Goal: Transaction & Acquisition: Purchase product/service

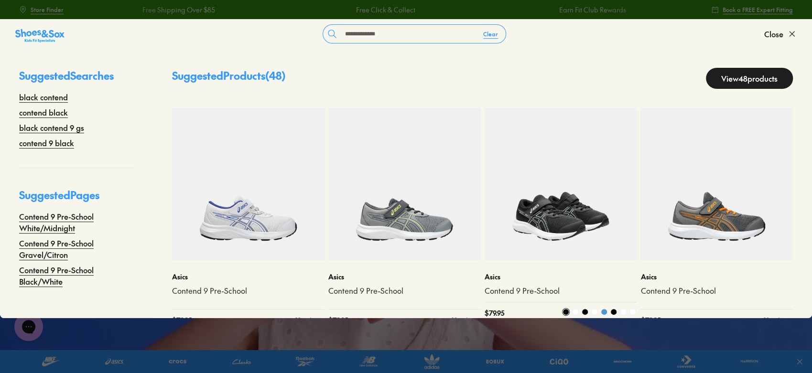
type input "**********"
click at [562, 218] on img at bounding box center [561, 184] width 153 height 153
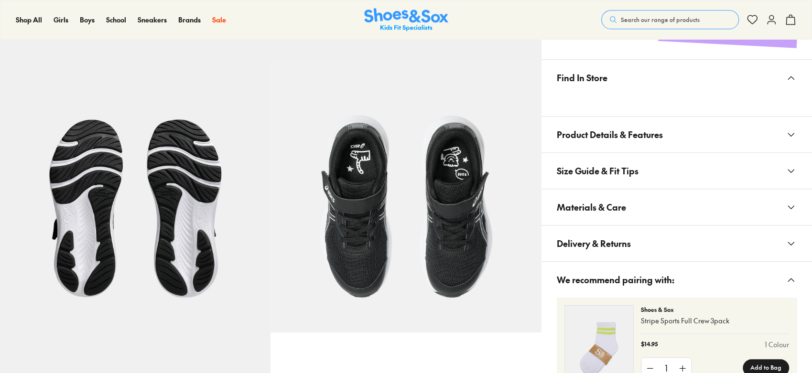
click at [623, 201] on span "Materials & Care" at bounding box center [591, 207] width 69 height 28
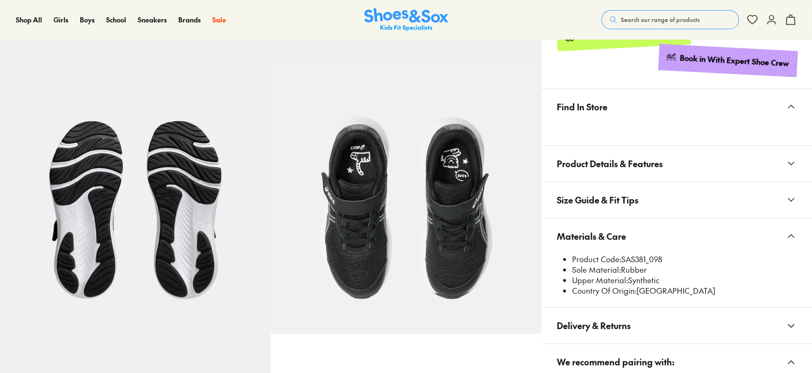
select select "*"
drag, startPoint x: 623, startPoint y: 261, endPoint x: 649, endPoint y: 254, distance: 27.1
click at [647, 254] on li "Product Code: SAS381_098" at bounding box center [684, 259] width 225 height 11
copy li "SAS381"
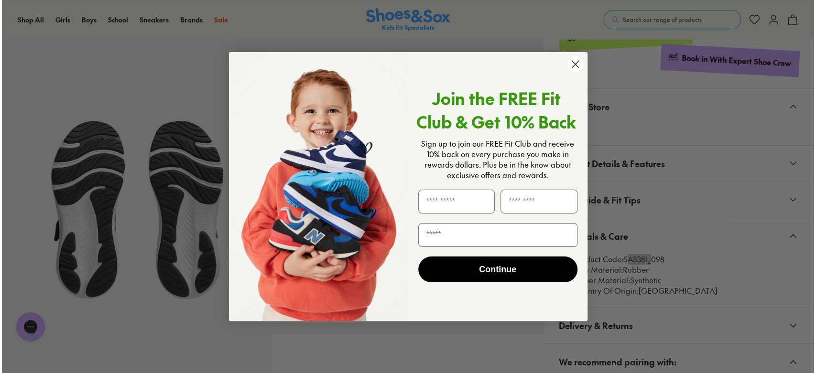
scroll to position [538, 0]
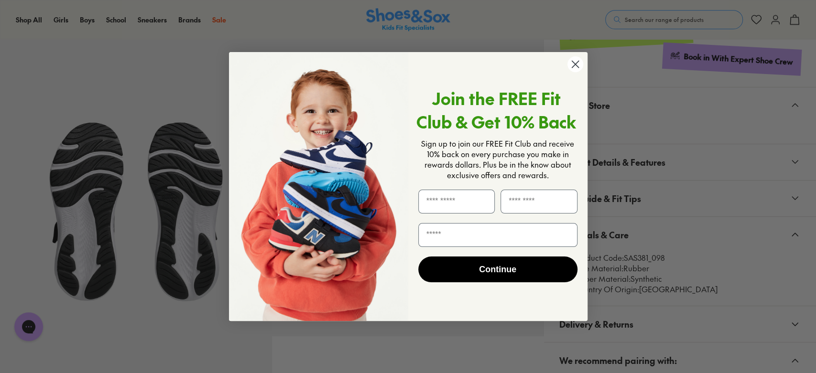
click at [575, 64] on icon "Close dialog" at bounding box center [575, 64] width 7 height 7
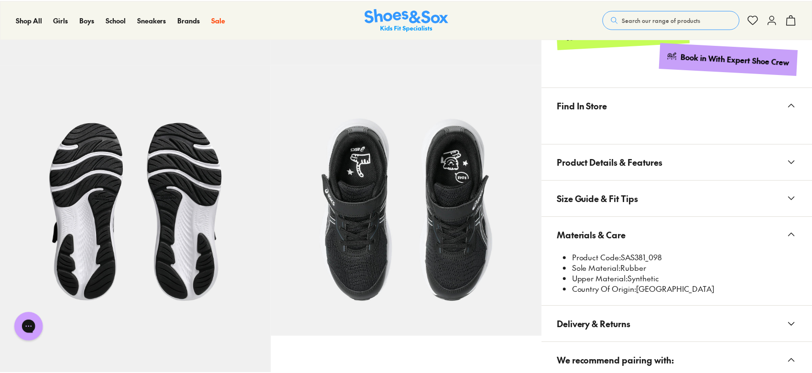
scroll to position [537, 0]
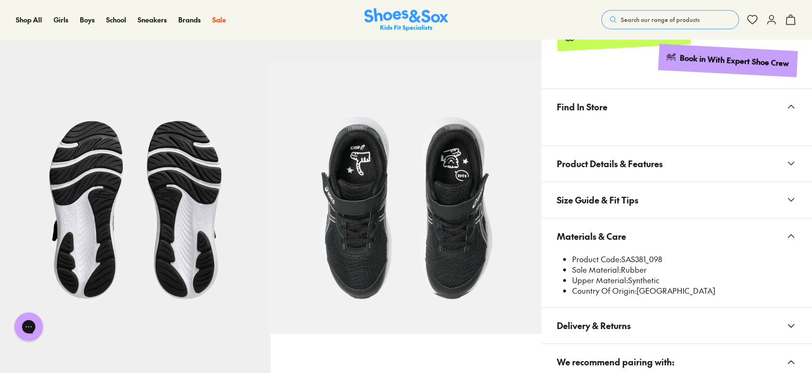
click at [641, 19] on span "Search our range of products" at bounding box center [660, 19] width 79 height 9
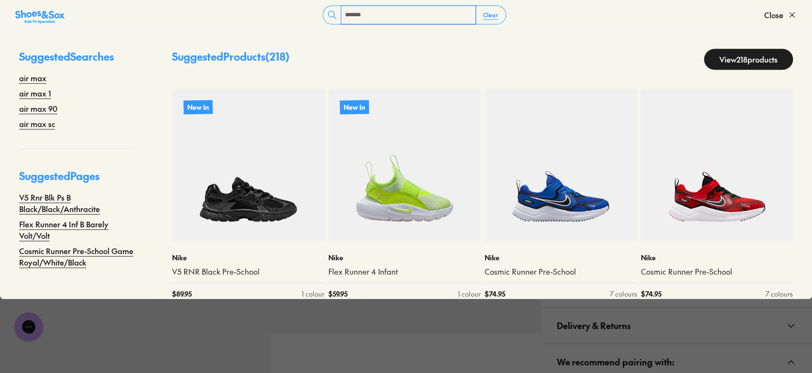
type input "*******"
click at [722, 60] on link "View 218 products" at bounding box center [748, 59] width 89 height 21
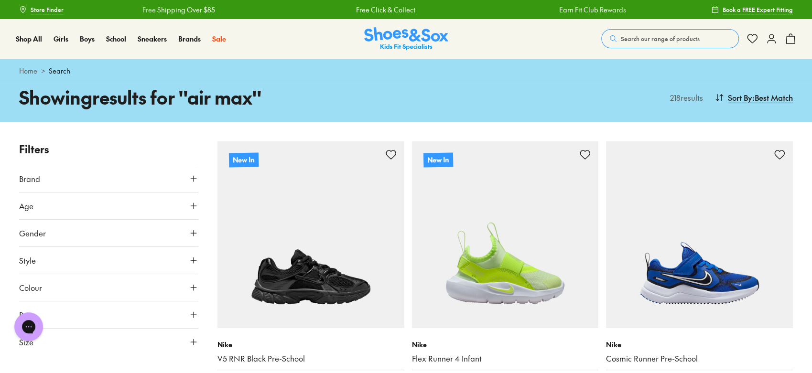
click at [653, 32] on button "Search our range of products" at bounding box center [671, 38] width 138 height 19
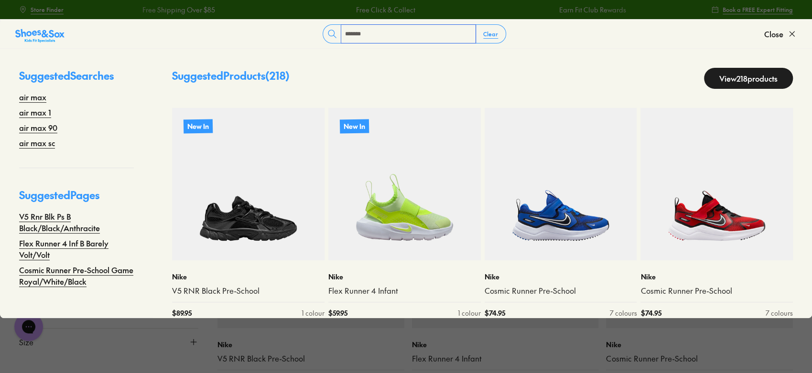
type input "*******"
click at [787, 68] on div "Suggested Products ( 218 ) View 218 products" at bounding box center [482, 78] width 659 height 21
click at [772, 81] on link "View 218 products" at bounding box center [748, 78] width 89 height 21
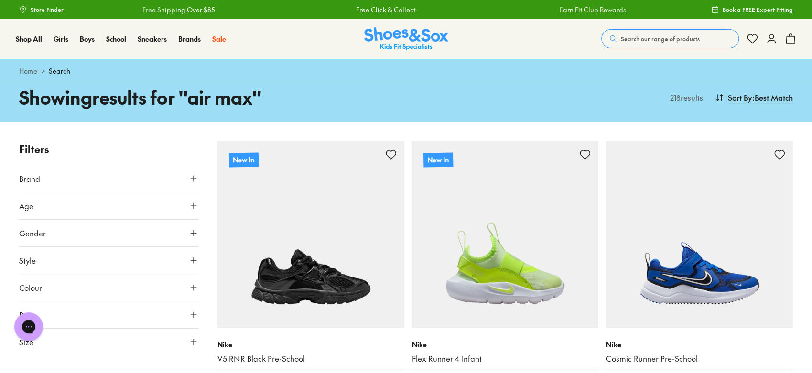
click at [667, 36] on span "Search our range of products" at bounding box center [660, 38] width 79 height 9
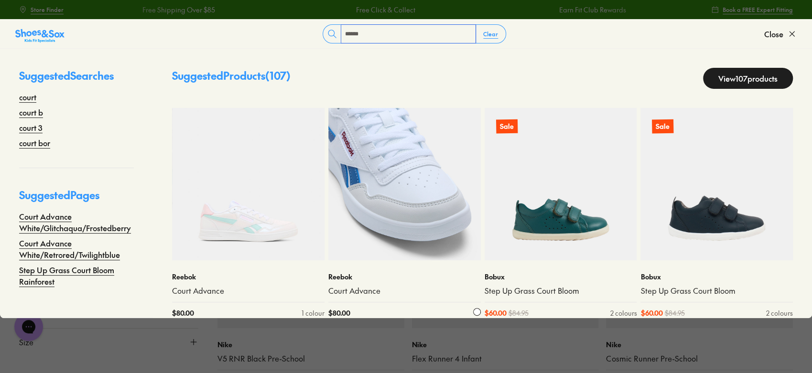
type input "**********"
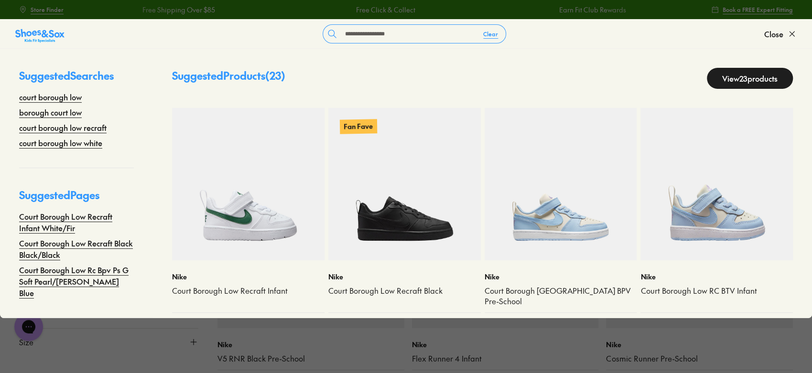
click at [752, 76] on link "View 23 products" at bounding box center [750, 78] width 86 height 21
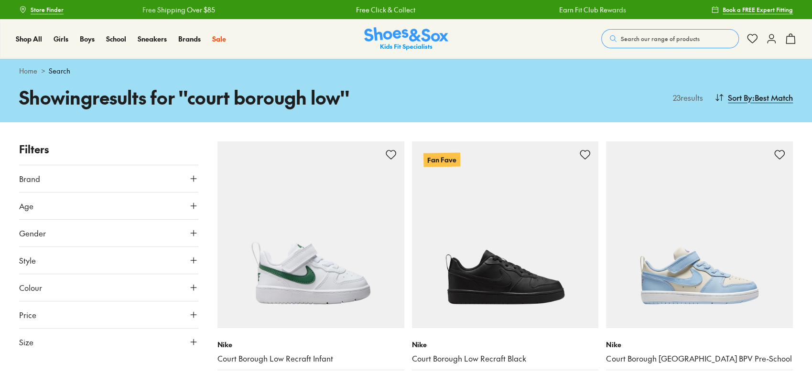
scroll to position [237, 0]
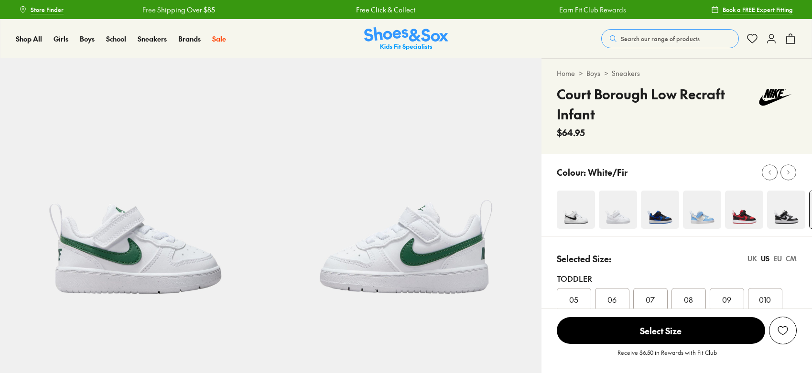
click at [571, 215] on img at bounding box center [576, 210] width 38 height 38
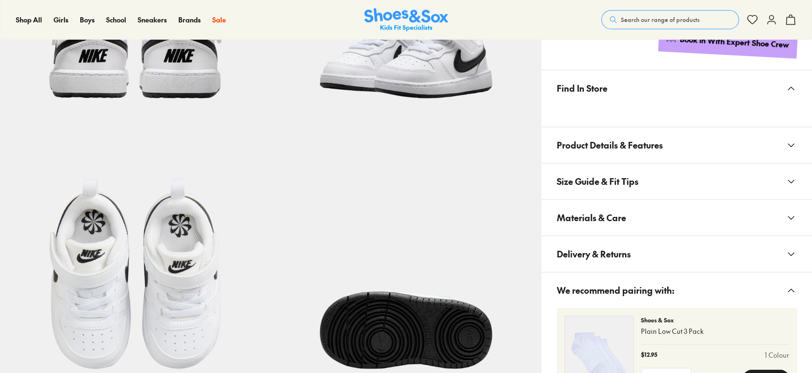
scroll to position [467, 0]
click at [614, 222] on span "Materials & Care" at bounding box center [591, 218] width 69 height 28
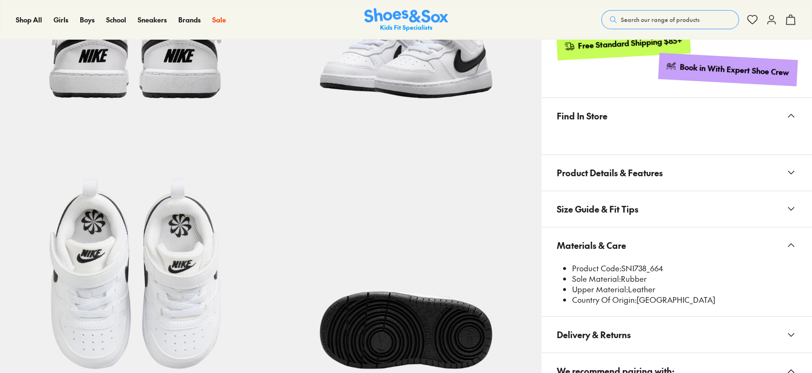
select select "*"
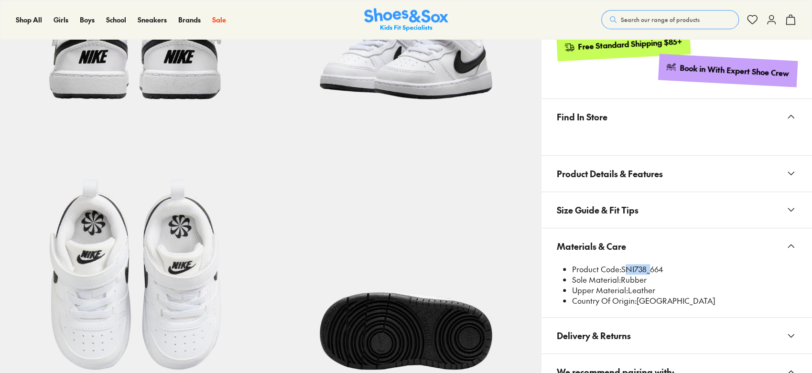
drag, startPoint x: 624, startPoint y: 268, endPoint x: 647, endPoint y: 271, distance: 23.1
click at [647, 271] on li "Product Code: SNI738_664" at bounding box center [684, 269] width 225 height 11
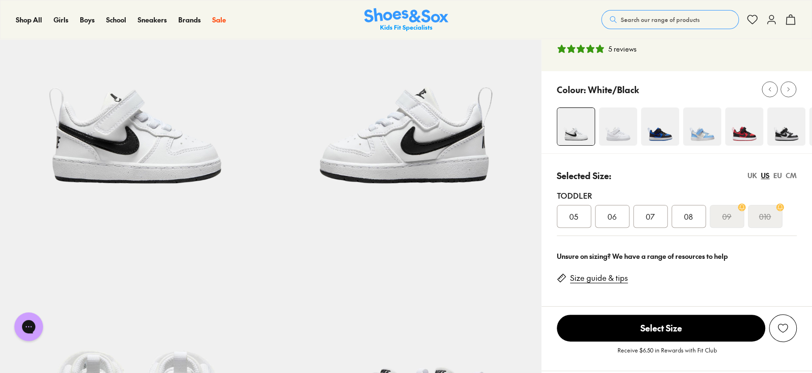
click at [494, 314] on img at bounding box center [406, 354] width 271 height 271
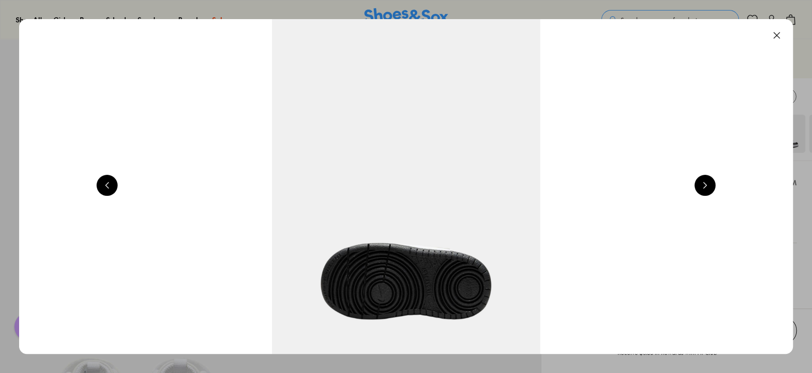
scroll to position [0, 3111]
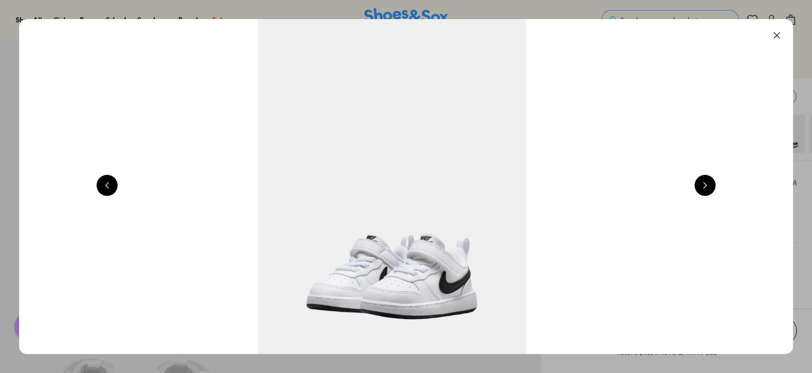
click at [491, 327] on img at bounding box center [392, 186] width 774 height 335
click at [779, 32] on button at bounding box center [777, 35] width 21 height 21
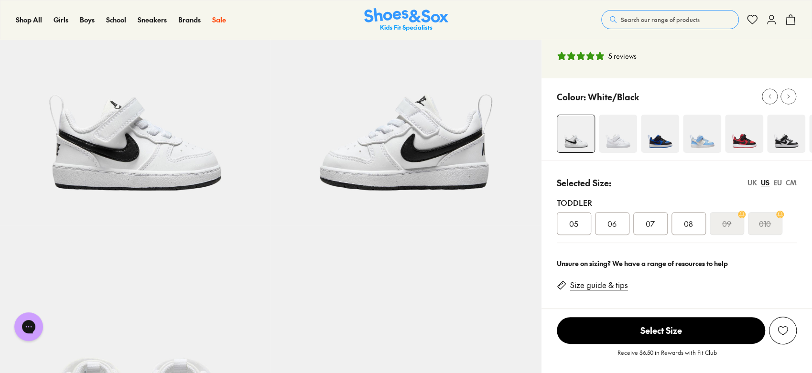
click at [784, 144] on img at bounding box center [787, 134] width 38 height 38
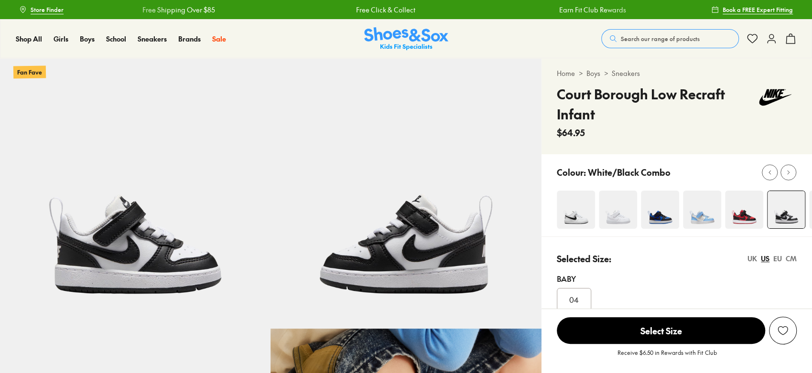
click at [589, 218] on img at bounding box center [576, 210] width 38 height 38
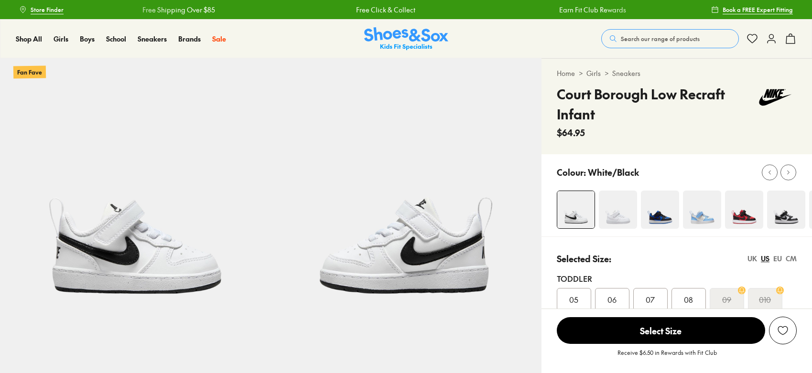
select select "*"
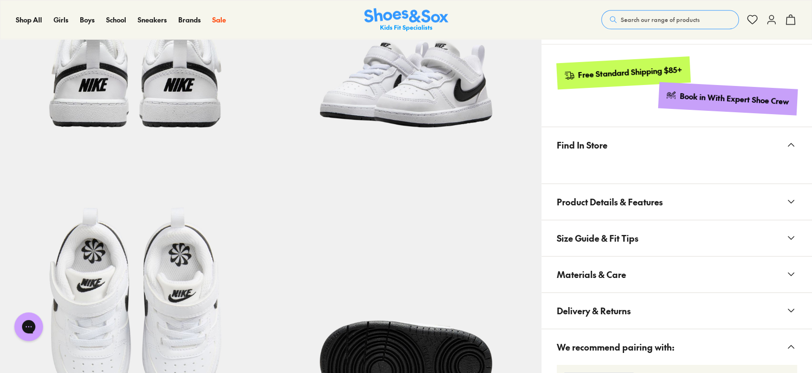
scroll to position [447, 0]
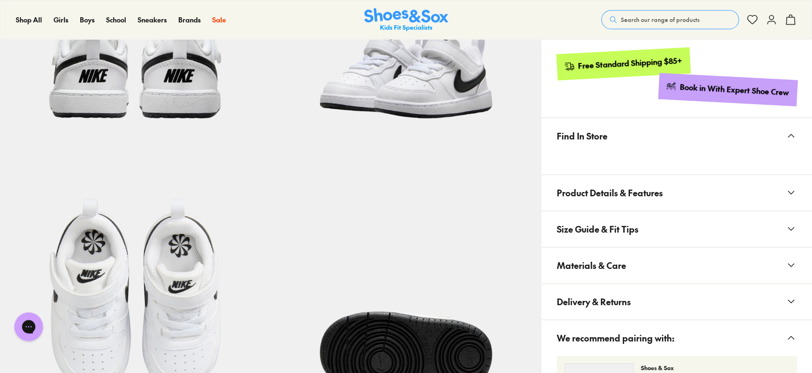
click at [630, 257] on button "Materials & Care" at bounding box center [677, 266] width 271 height 36
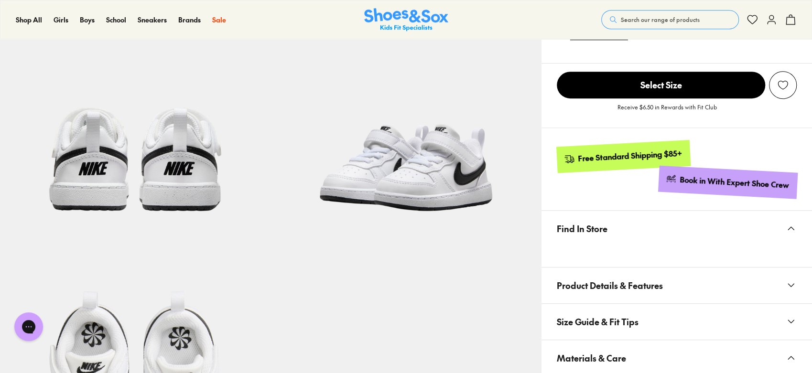
scroll to position [0, 0]
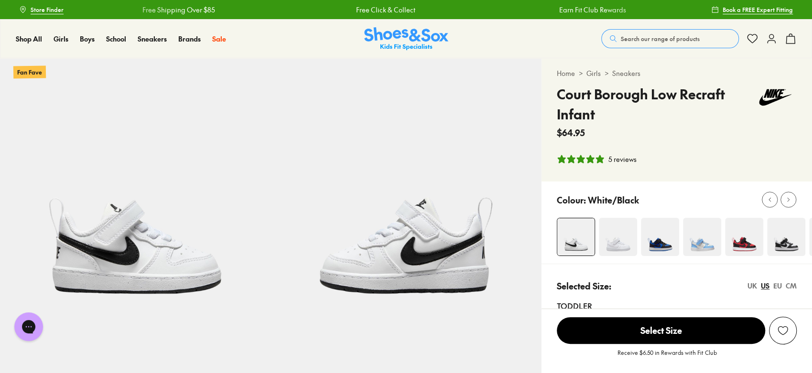
drag, startPoint x: 623, startPoint y: 197, endPoint x: 607, endPoint y: 197, distance: 15.8
click at [607, 197] on p "White/Black" at bounding box center [613, 200] width 51 height 13
click at [647, 40] on span "Search our range of products" at bounding box center [660, 38] width 79 height 9
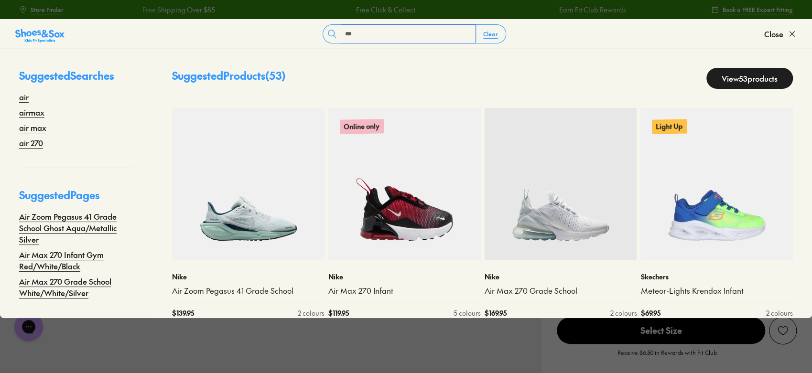
type input "**********"
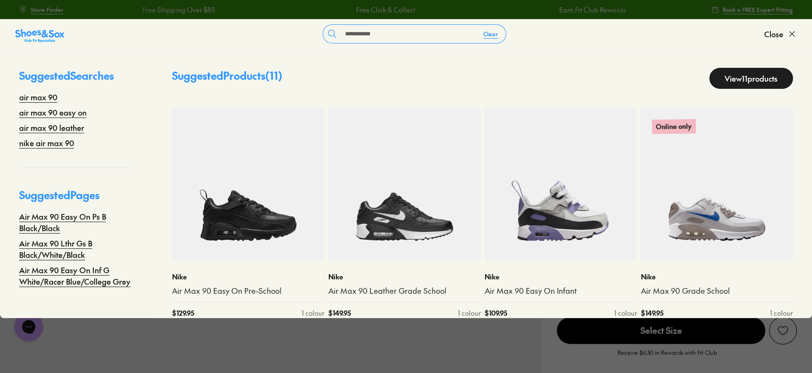
click at [752, 79] on link "View 11 products" at bounding box center [752, 78] width 84 height 21
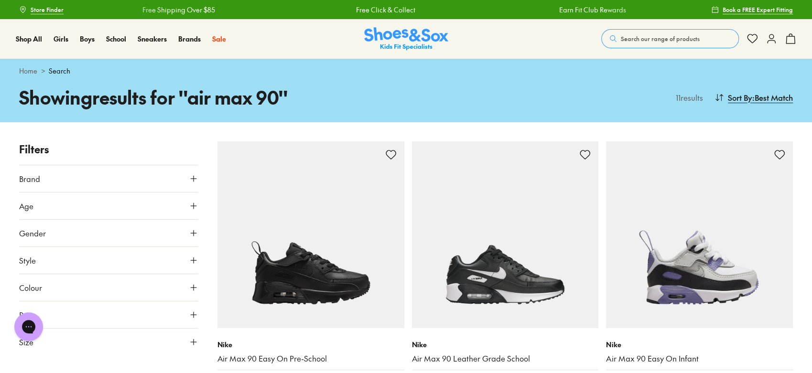
click at [650, 34] on span "Search our range of products" at bounding box center [660, 38] width 79 height 9
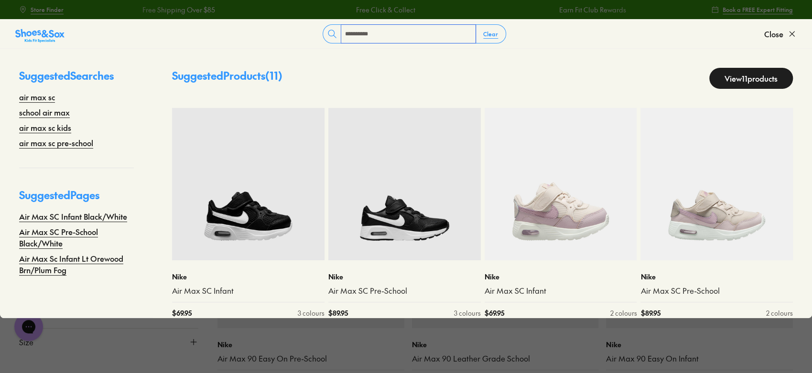
type input "**********"
click at [737, 78] on link "View 11 products" at bounding box center [752, 78] width 84 height 21
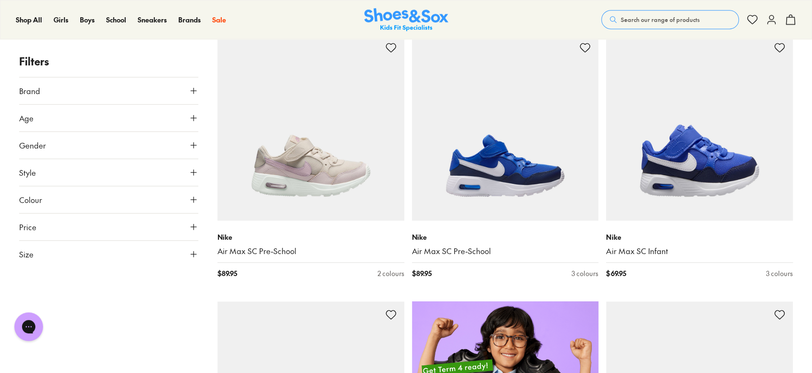
scroll to position [371, 0]
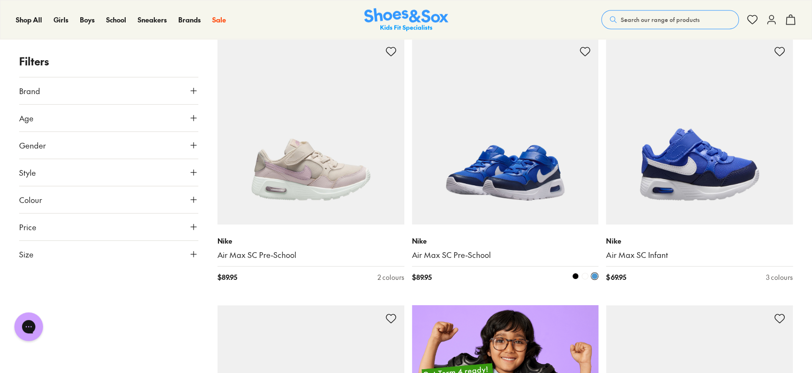
click at [486, 195] on img at bounding box center [505, 131] width 187 height 187
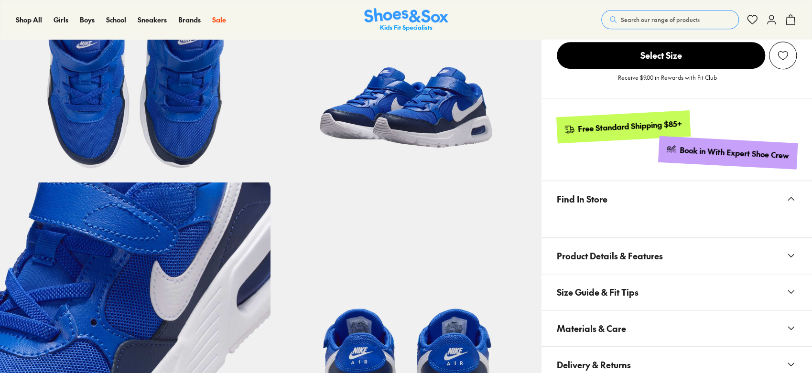
select select "*"
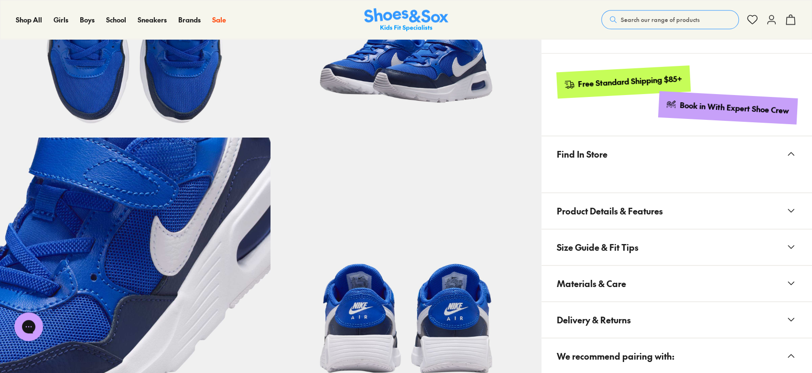
scroll to position [471, 0]
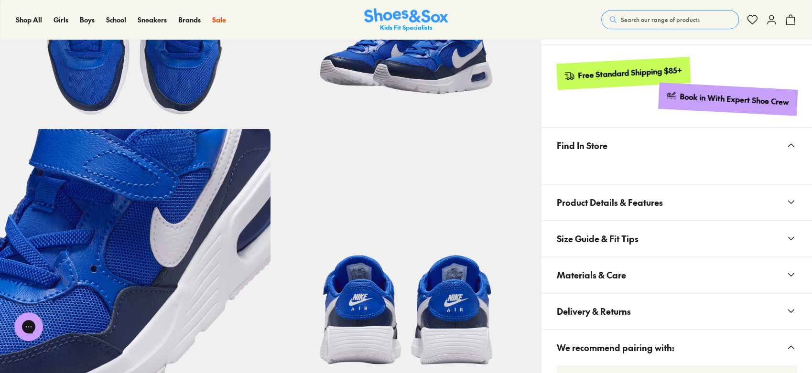
click at [667, 285] on button "Materials & Care" at bounding box center [677, 275] width 271 height 36
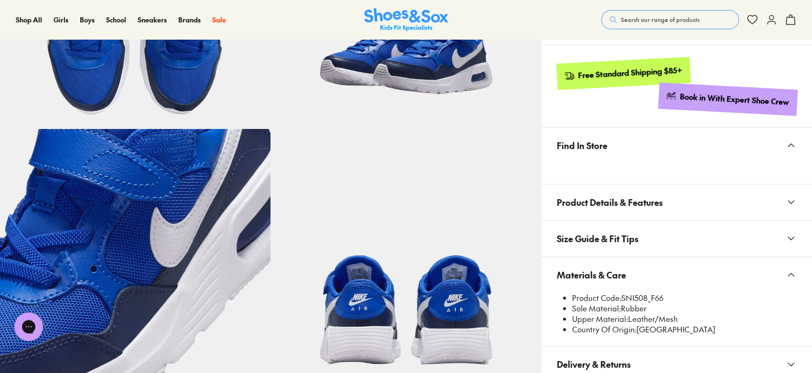
click at [663, 15] on span "Search our range of products" at bounding box center [660, 19] width 79 height 9
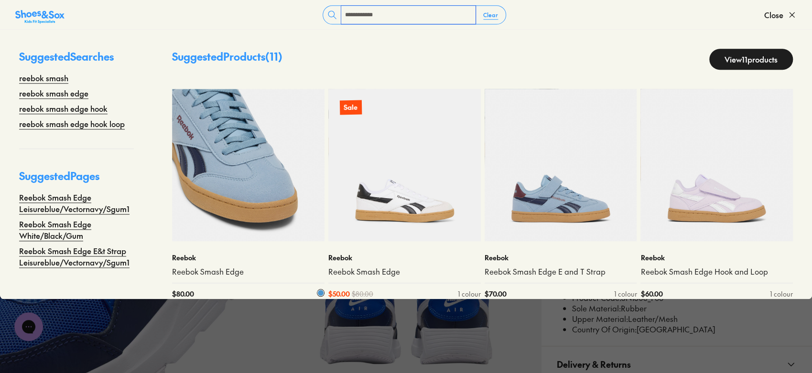
type input "**********"
click at [238, 210] on img at bounding box center [248, 165] width 153 height 153
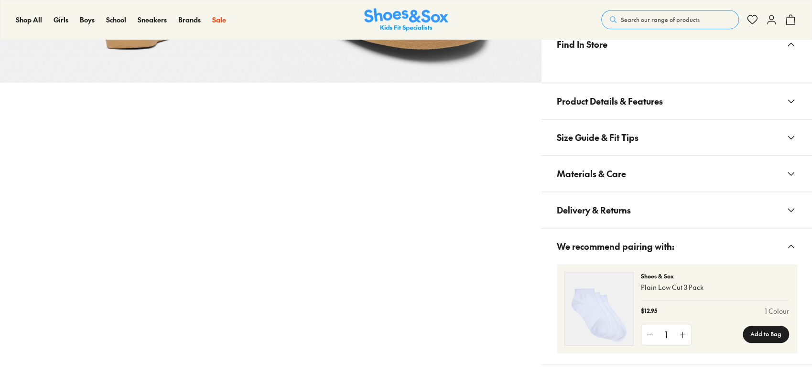
scroll to position [516, 0]
select select "*"
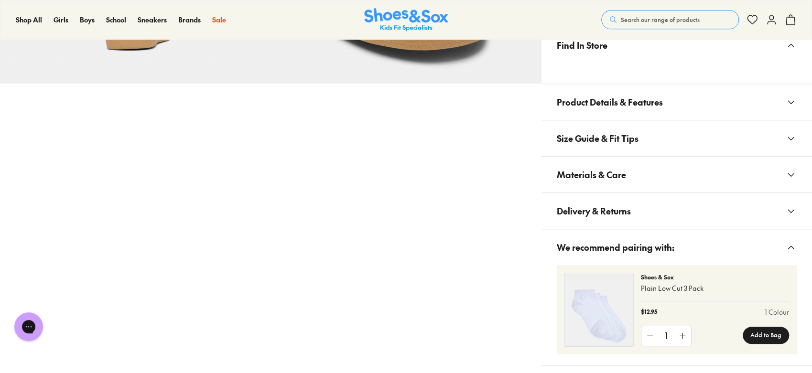
click at [683, 178] on button "Materials & Care" at bounding box center [677, 175] width 271 height 36
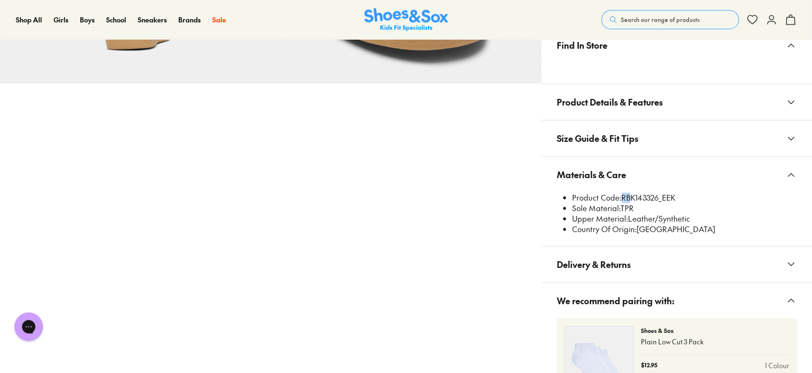
drag, startPoint x: 621, startPoint y: 197, endPoint x: 628, endPoint y: 197, distance: 7.7
click at [628, 197] on li "Product Code: RBK143326_EEK" at bounding box center [684, 198] width 225 height 11
click at [629, 197] on li "Product Code: RBK143326_EEK" at bounding box center [684, 198] width 225 height 11
click at [644, 198] on li "Product Code: RBK143326_EEK" at bounding box center [684, 198] width 225 height 11
drag, startPoint x: 657, startPoint y: 197, endPoint x: 647, endPoint y: 195, distance: 10.1
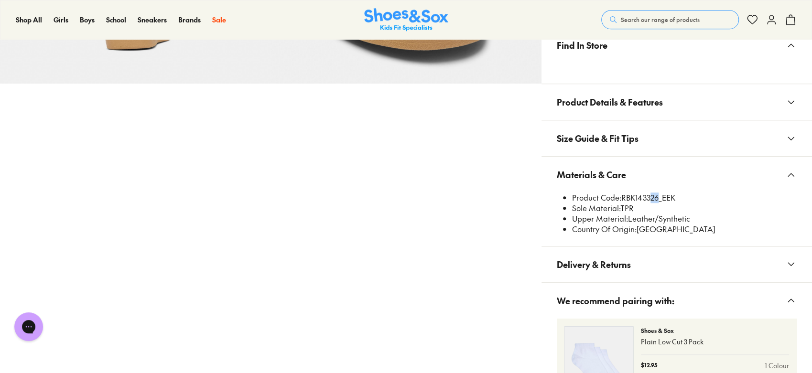
click at [647, 195] on li "Product Code: RBK143326_EEK" at bounding box center [684, 198] width 225 height 11
click at [662, 195] on li "Product Code: RBK143326_EEK" at bounding box center [684, 198] width 225 height 11
drag, startPoint x: 658, startPoint y: 198, endPoint x: 624, endPoint y: 196, distance: 33.5
click at [624, 196] on li "Product Code: RBK143326_EEK" at bounding box center [684, 198] width 225 height 11
copy li "RBK143326"
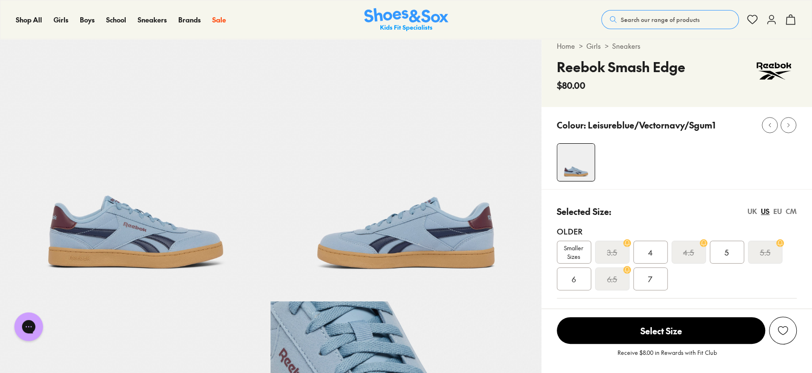
scroll to position [28, 0]
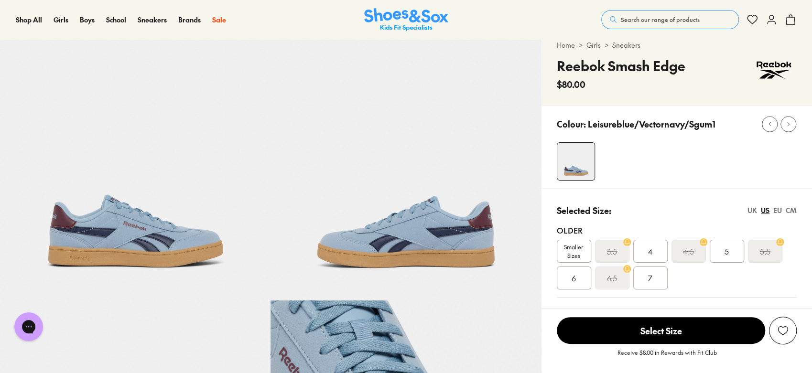
click at [680, 21] on span "Search our range of products" at bounding box center [660, 19] width 79 height 9
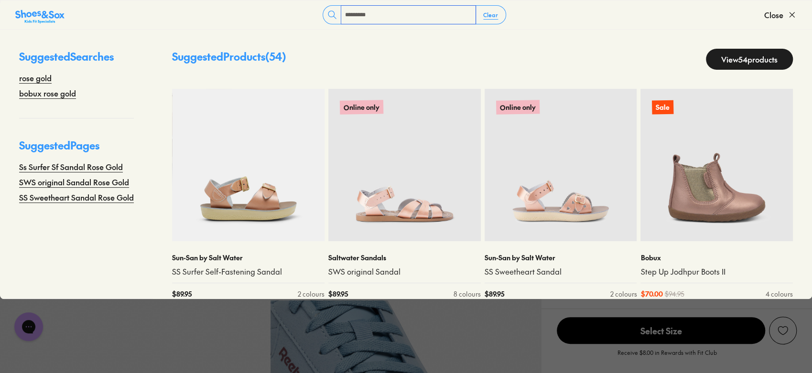
scroll to position [14, 0]
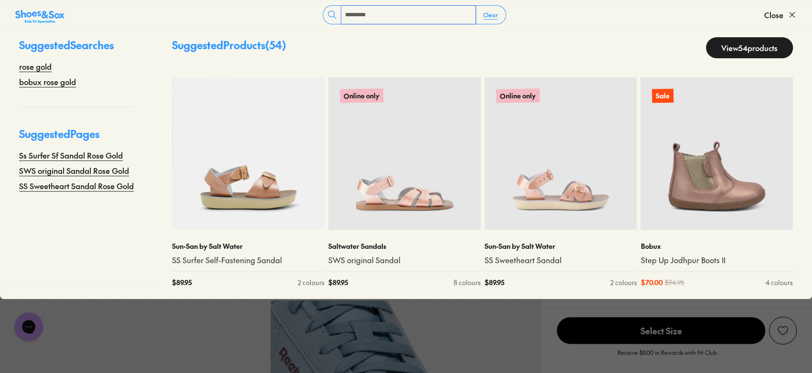
type input "*********"
click at [753, 54] on link "View 54 products" at bounding box center [749, 47] width 87 height 21
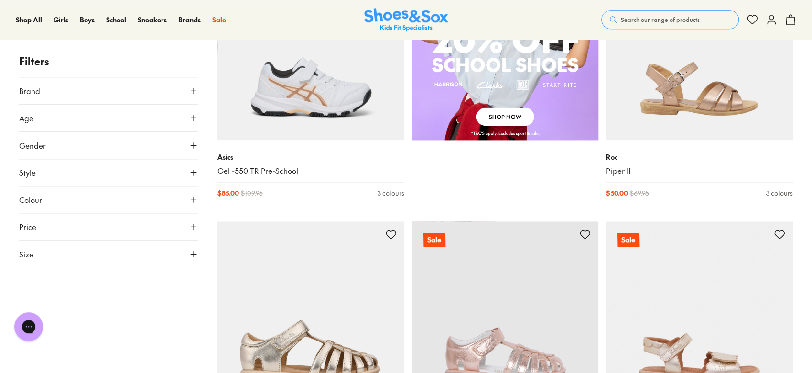
scroll to position [723, 0]
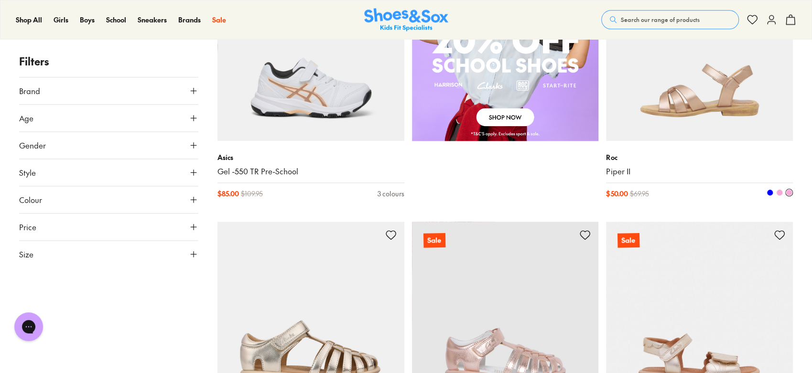
click at [718, 103] on img at bounding box center [699, 47] width 187 height 187
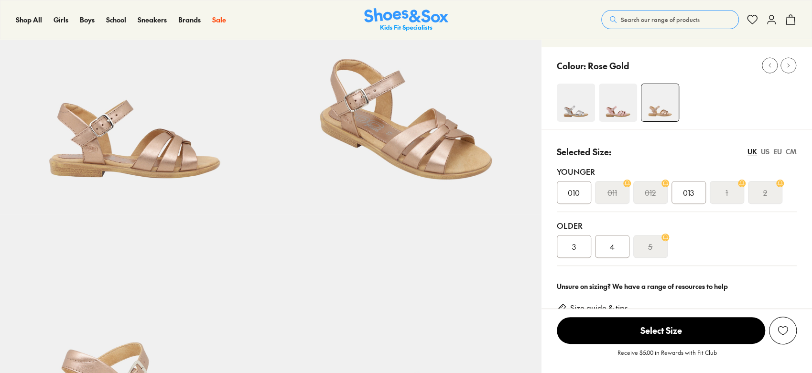
select select "*"
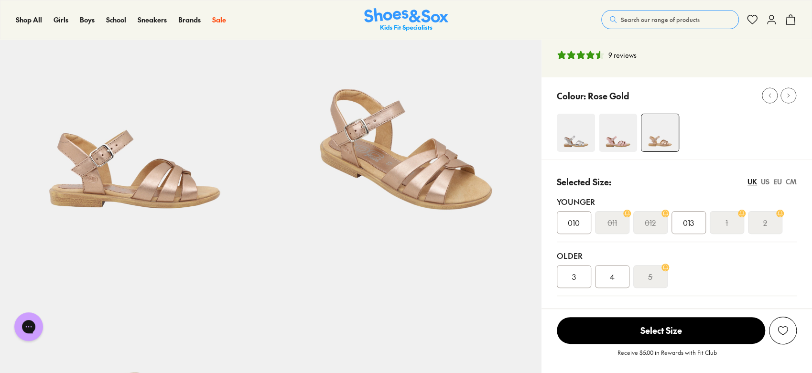
scroll to position [84, 0]
click at [671, 19] on span "Search our range of products" at bounding box center [660, 19] width 79 height 9
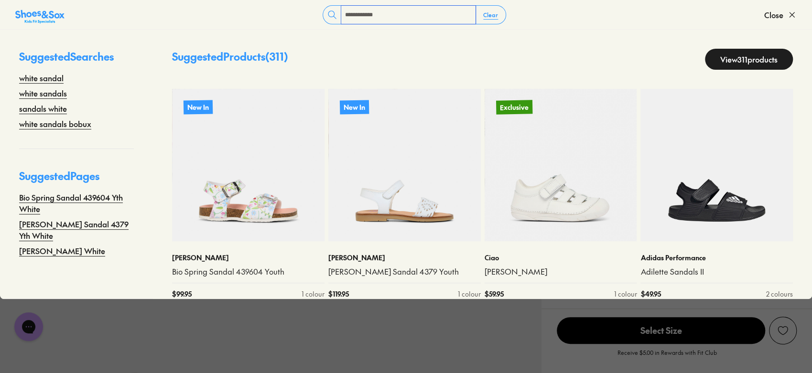
type input "**********"
click at [754, 53] on link "View 311 products" at bounding box center [749, 59] width 88 height 21
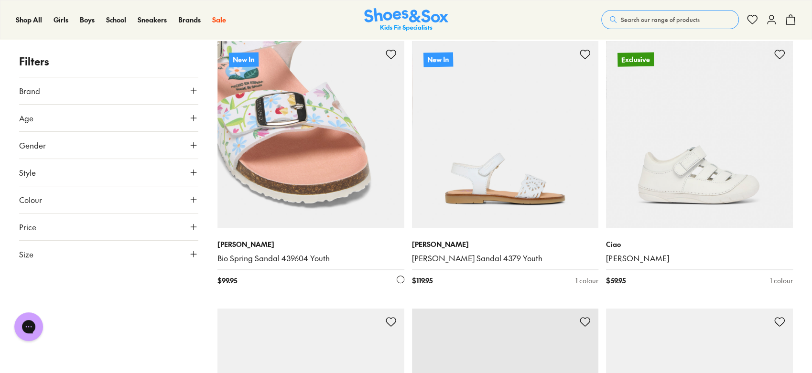
scroll to position [130, 0]
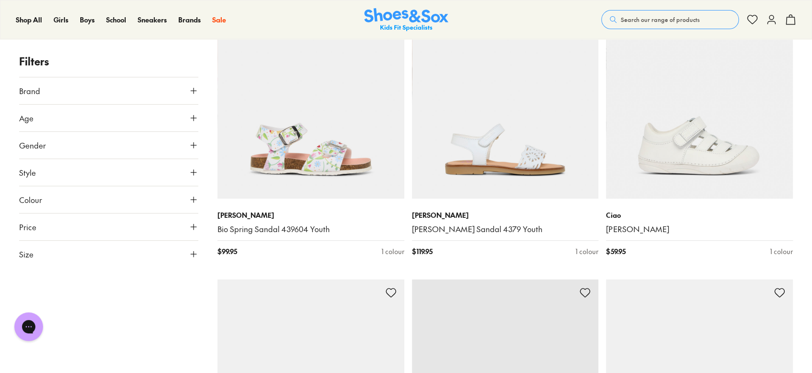
click at [113, 257] on button "Size" at bounding box center [108, 254] width 179 height 27
click at [108, 281] on button "UK" at bounding box center [108, 280] width 58 height 18
click at [57, 283] on button "EU" at bounding box center [50, 280] width 58 height 18
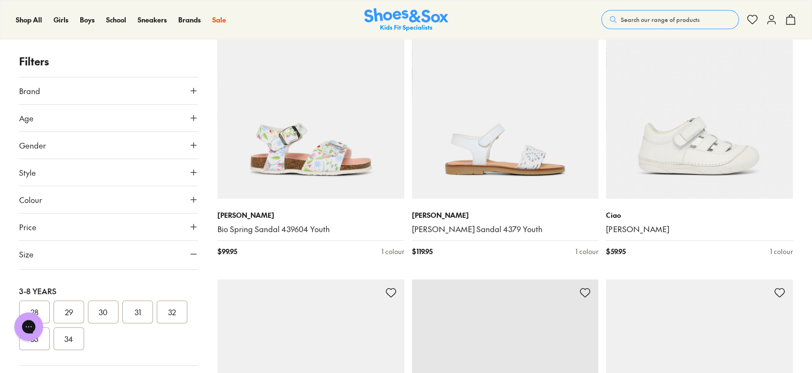
click at [107, 313] on button "30" at bounding box center [103, 312] width 31 height 23
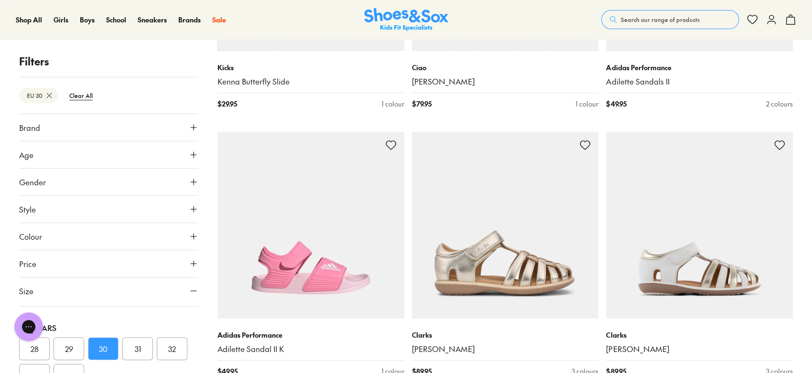
scroll to position [2429, 0]
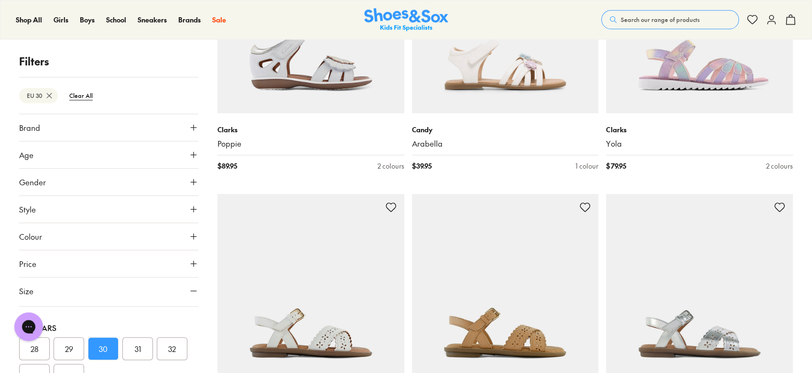
scroll to position [2890, 0]
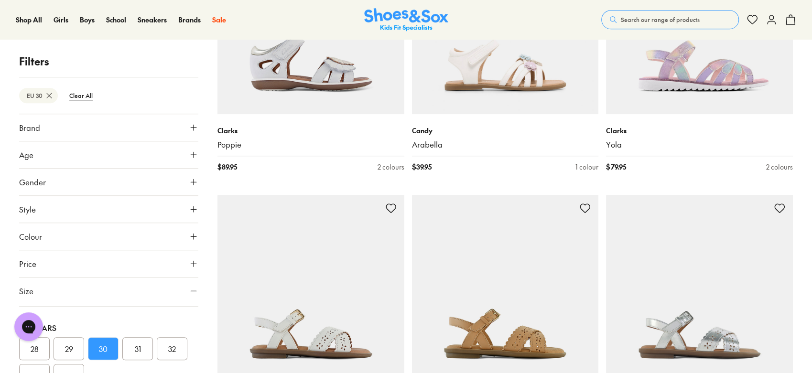
click at [640, 17] on span "Search our range of products" at bounding box center [660, 19] width 79 height 9
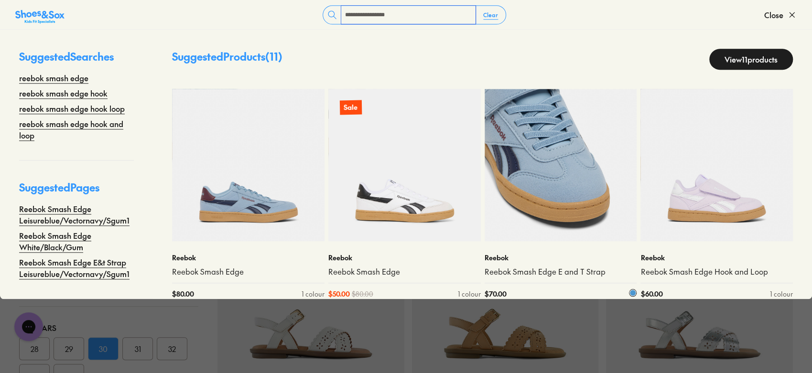
type input "**********"
click at [571, 178] on img at bounding box center [561, 165] width 153 height 153
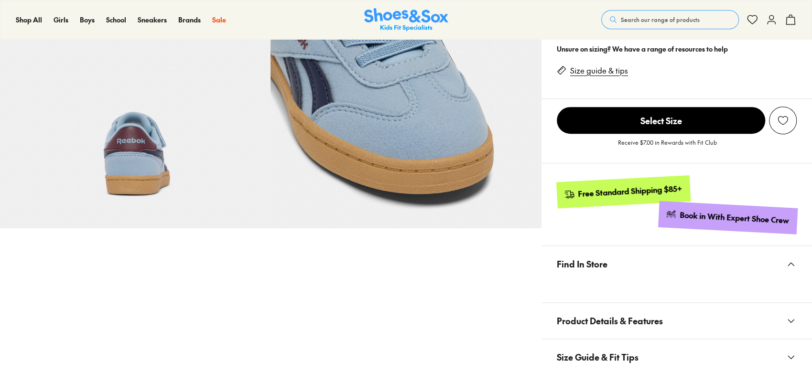
select select "*"
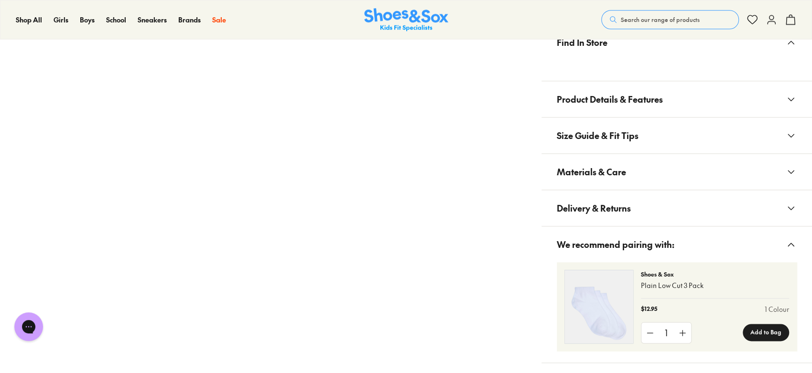
click at [696, 176] on button "Materials & Care" at bounding box center [677, 172] width 271 height 36
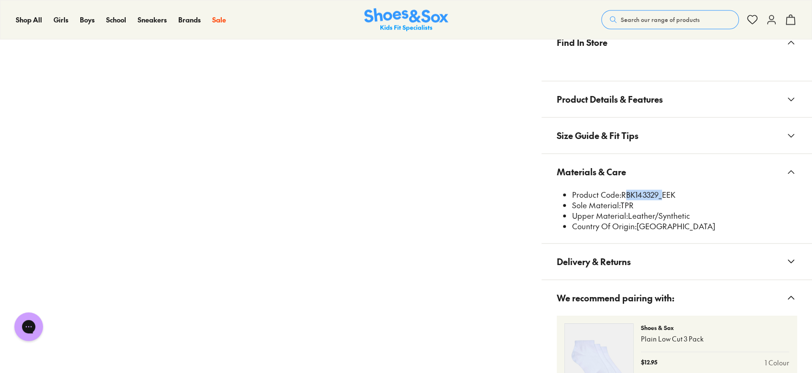
drag, startPoint x: 624, startPoint y: 194, endPoint x: 658, endPoint y: 190, distance: 34.1
click at [658, 190] on li "Product Code: RBK143329_EEK" at bounding box center [684, 195] width 225 height 11
copy li "RBK143329"
